Goal: Check status

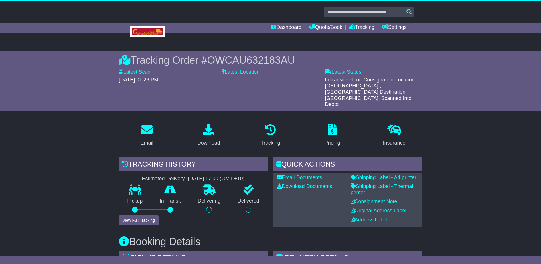
click at [146, 215] on button "View Full Tracking" at bounding box center [139, 220] width 40 height 10
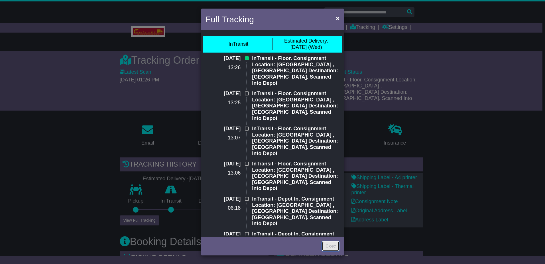
click at [332, 247] on link "Close" at bounding box center [331, 246] width 18 height 10
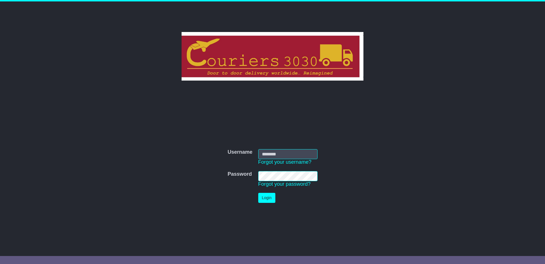
type input "********"
click at [261, 198] on button "Login" at bounding box center [266, 198] width 17 height 10
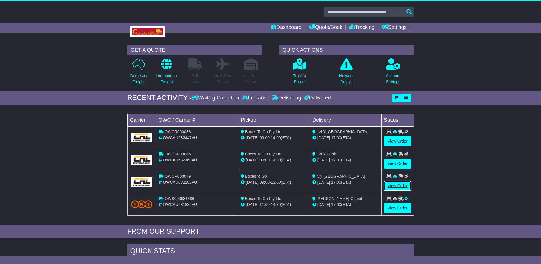
click at [395, 182] on link "View Order" at bounding box center [397, 186] width 27 height 10
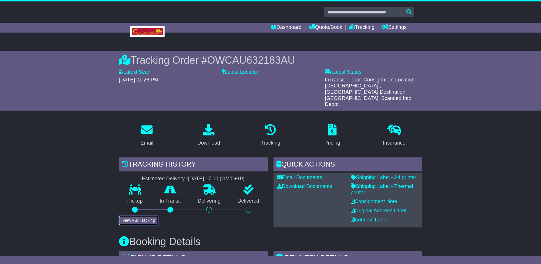
click at [129, 215] on button "View Full Tracking" at bounding box center [139, 220] width 40 height 10
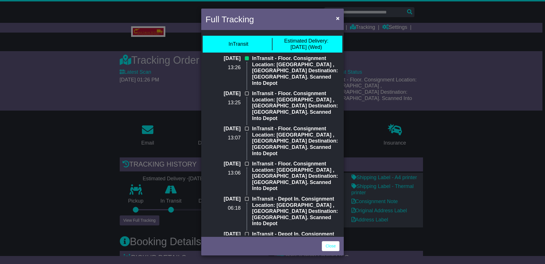
click at [103, 153] on div "Full Tracking × InTransit Estimated Delivery: [DATE] (Wed) [DATE] 13:26 InTrans…" at bounding box center [272, 132] width 545 height 264
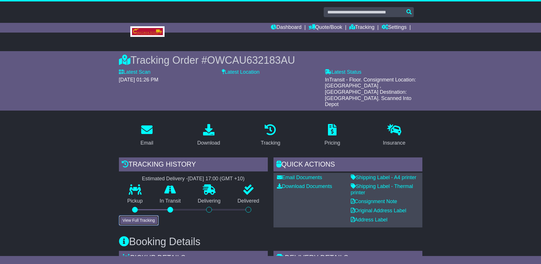
click at [143, 215] on button "View Full Tracking" at bounding box center [139, 220] width 40 height 10
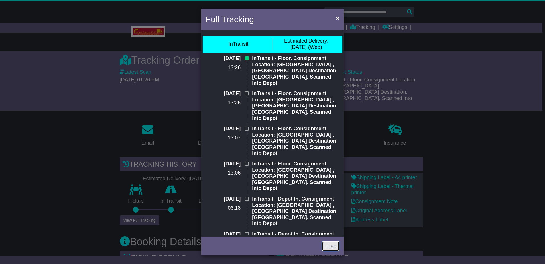
click at [329, 243] on link "Close" at bounding box center [331, 246] width 18 height 10
